Goal: Task Accomplishment & Management: Use online tool/utility

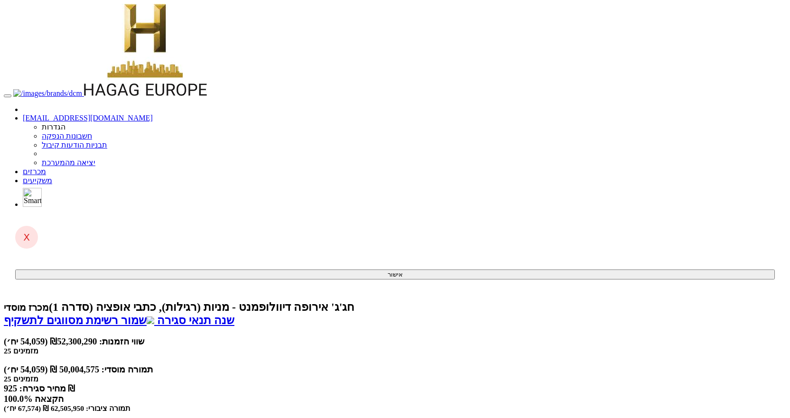
click at [46, 168] on link "מכרזים" at bounding box center [34, 172] width 23 height 8
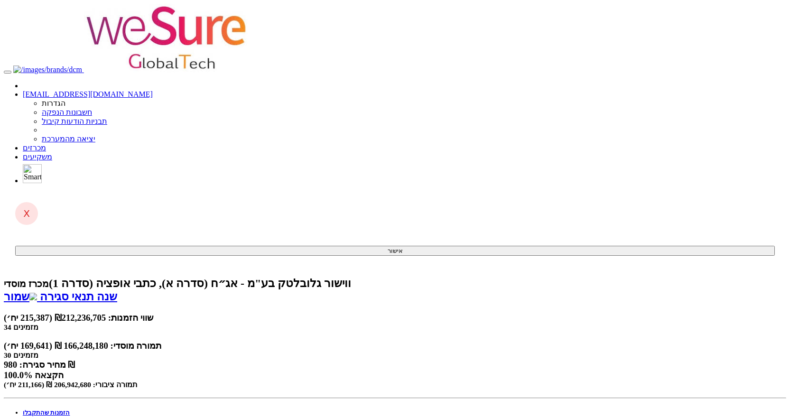
click at [72, 417] on link "פרטי הזמנות זוכות" at bounding box center [47, 420] width 49 height 7
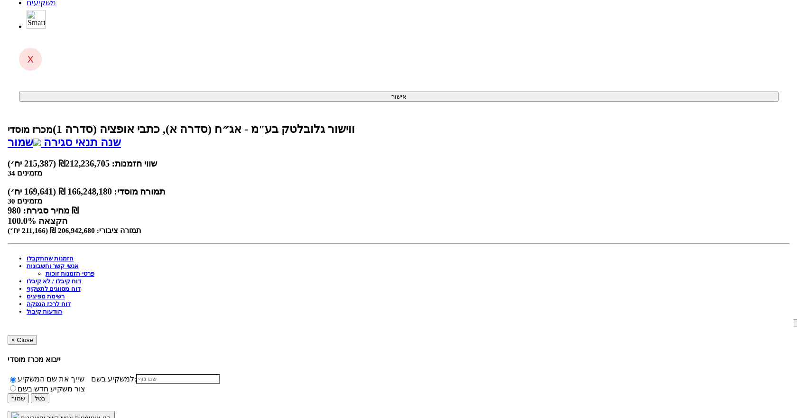
scroll to position [243, 0]
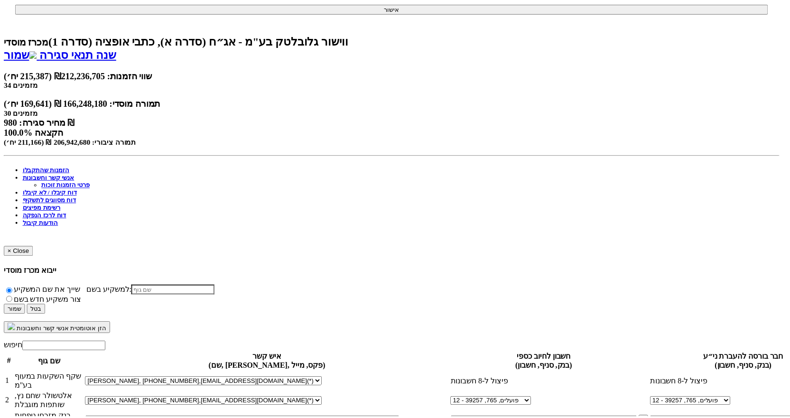
scroll to position [688, 0]
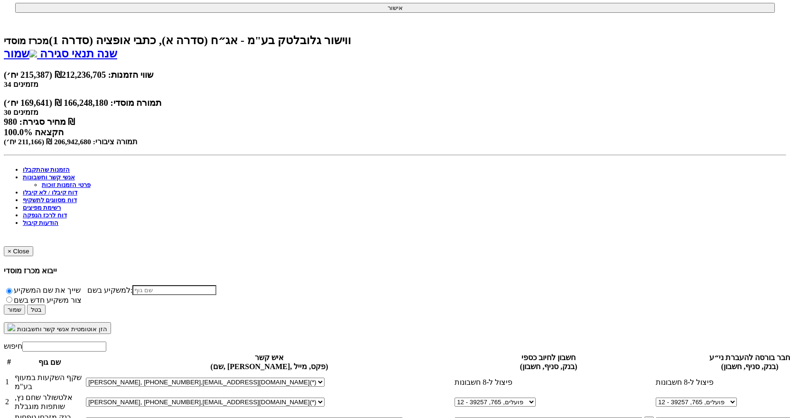
click at [731, 122] on body "[EMAIL_ADDRESS][DOMAIN_NAME] הגדרות חשבונות הנפקה תבניות הודעות קיבול" at bounding box center [395, 365] width 783 height 1208
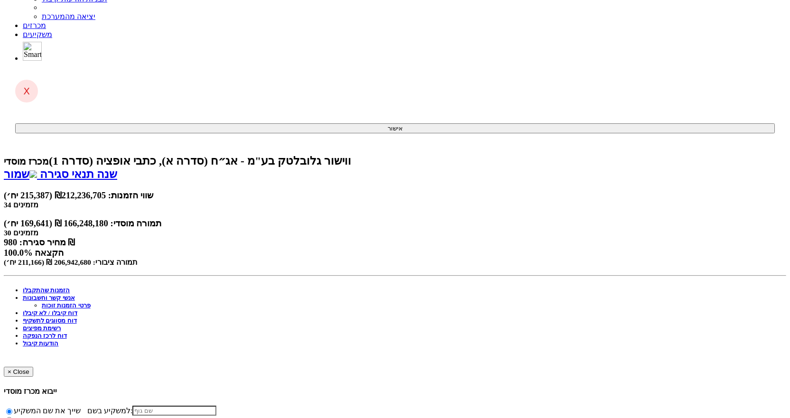
scroll to position [6, 0]
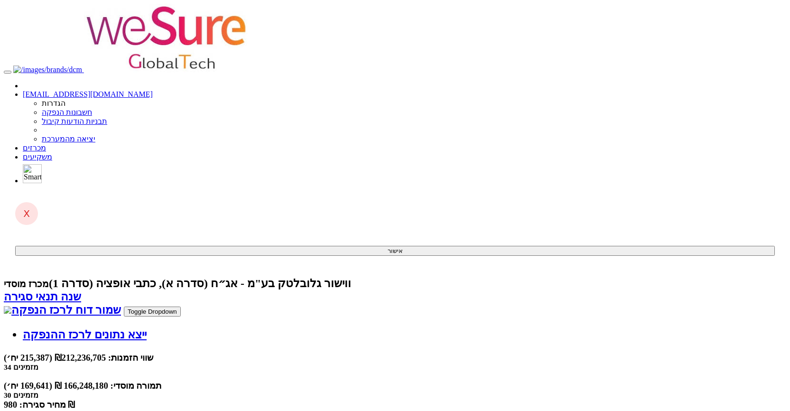
click at [121, 304] on link "שמור דוח לרכז הנפקה" at bounding box center [62, 310] width 117 height 12
click at [46, 144] on link "מכרזים" at bounding box center [34, 148] width 23 height 8
